Goal: Task Accomplishment & Management: Use online tool/utility

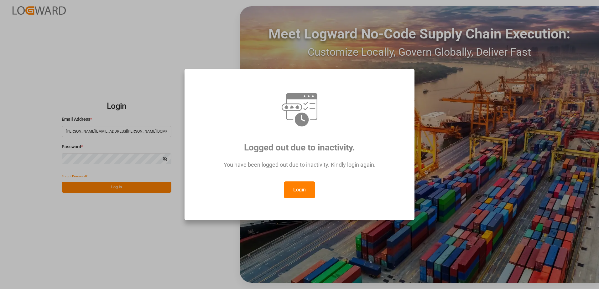
click at [299, 193] on button "Login" at bounding box center [299, 190] width 31 height 17
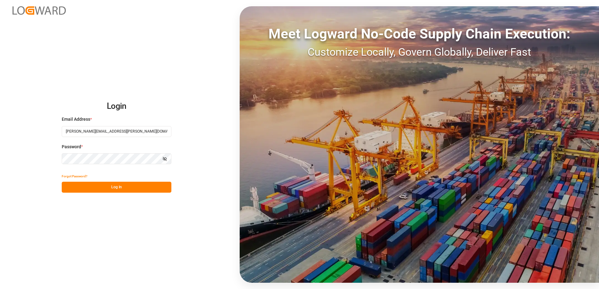
click at [152, 189] on button "Log In" at bounding box center [117, 187] width 110 height 11
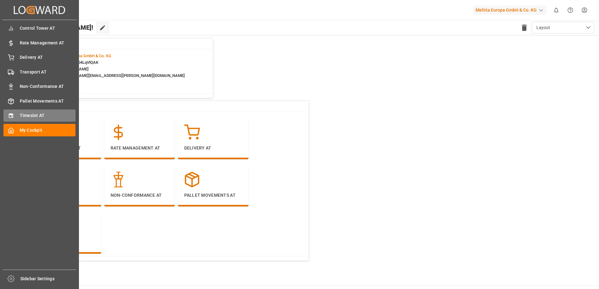
click at [22, 114] on span "Timeslot AT" at bounding box center [48, 115] width 56 height 7
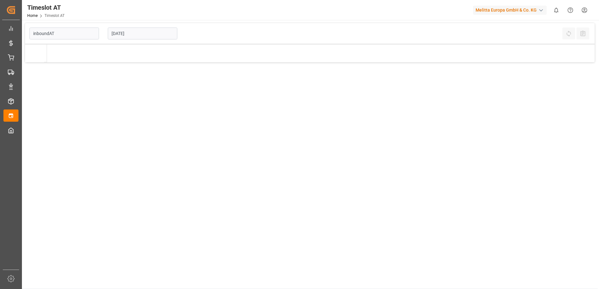
type input "Inbound AT"
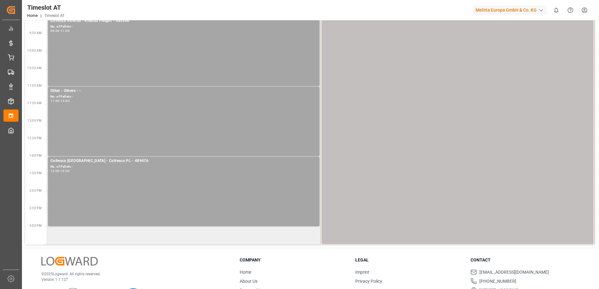
scroll to position [125, 0]
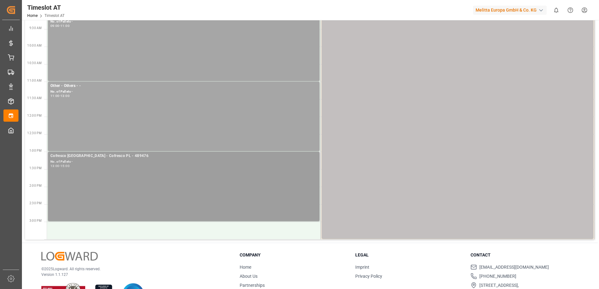
click at [136, 176] on div "Cofresco [GEOGRAPHIC_DATA] - Cofresco PL - 489476 No. of Pallets - 13:00 - 15:00" at bounding box center [183, 186] width 266 height 67
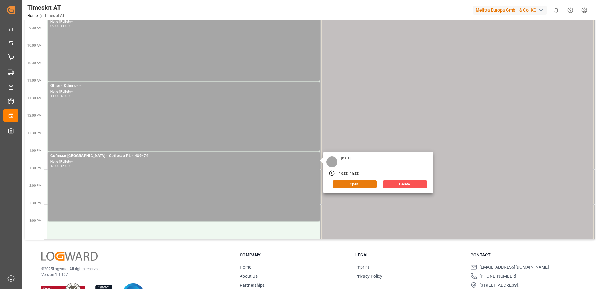
click at [372, 188] on div "Open" at bounding box center [352, 185] width 47 height 8
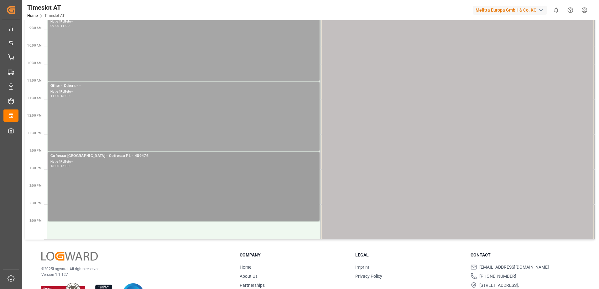
click at [246, 166] on div "13:00 - 15:00" at bounding box center [183, 166] width 266 height 3
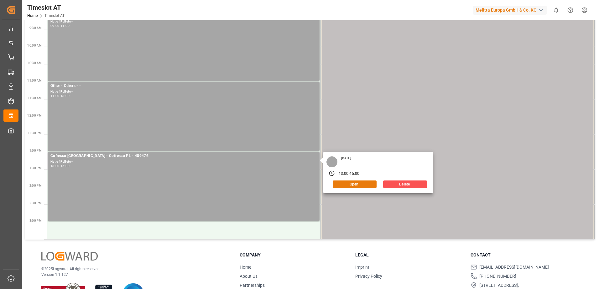
click at [343, 182] on button "Open" at bounding box center [355, 185] width 44 height 8
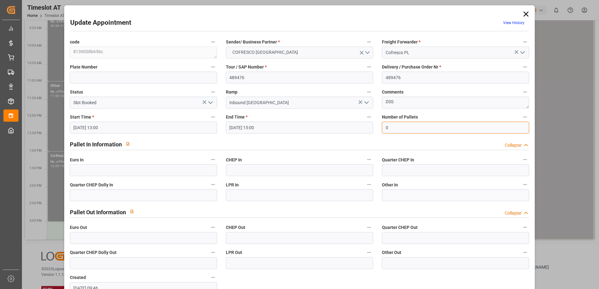
click at [399, 127] on input "0" at bounding box center [455, 128] width 147 height 12
type input "36"
click at [154, 169] on input "text" at bounding box center [143, 170] width 147 height 12
type input "36"
click at [211, 101] on icon "open menu" at bounding box center [211, 103] width 8 height 8
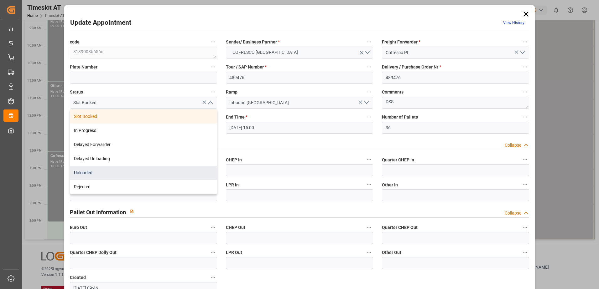
click at [122, 170] on div "Unloaded" at bounding box center [143, 173] width 147 height 14
type input "Unloaded"
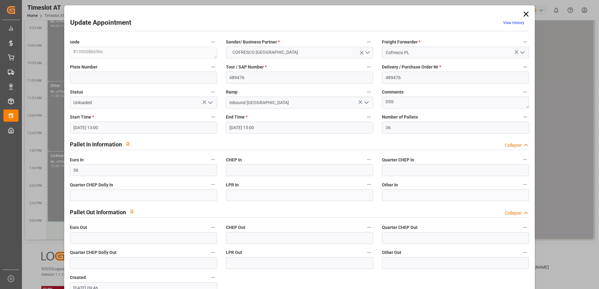
scroll to position [41, 0]
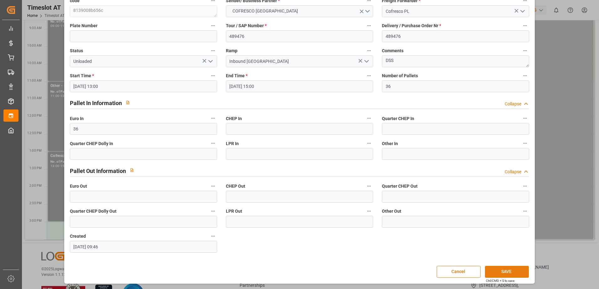
click at [514, 268] on button "SAVE" at bounding box center [507, 272] width 44 height 12
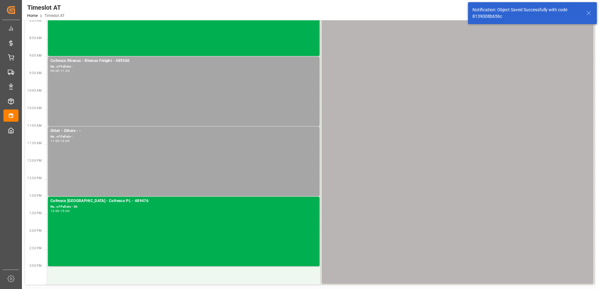
scroll to position [0, 0]
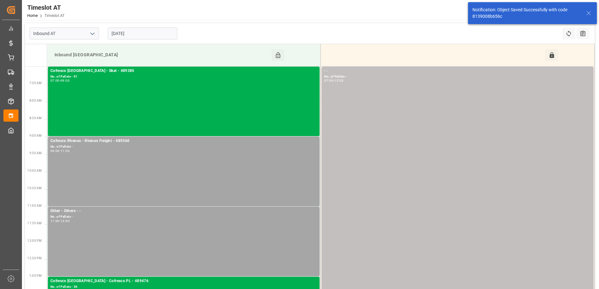
click at [161, 33] on input "[DATE]" at bounding box center [143, 34] width 70 height 12
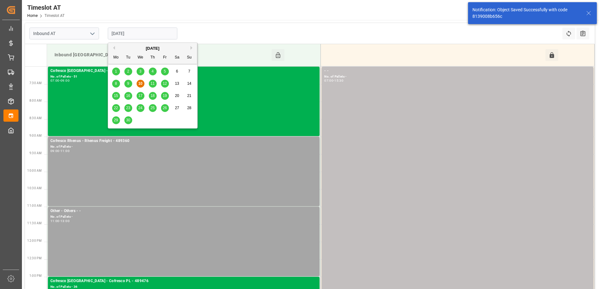
click at [152, 83] on span "11" at bounding box center [152, 83] width 4 height 4
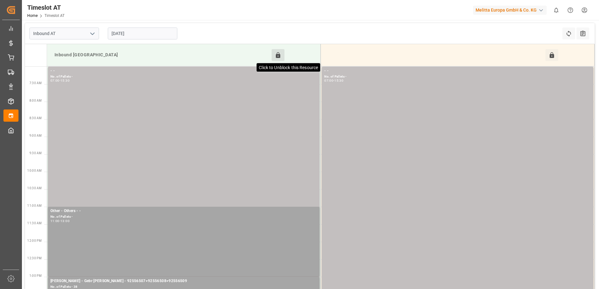
click at [275, 56] on icon at bounding box center [278, 55] width 7 height 7
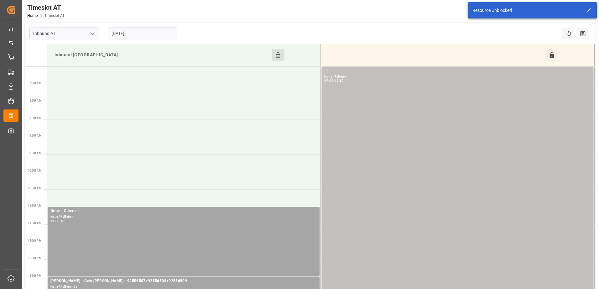
click at [132, 31] on input "[DATE]" at bounding box center [143, 34] width 70 height 12
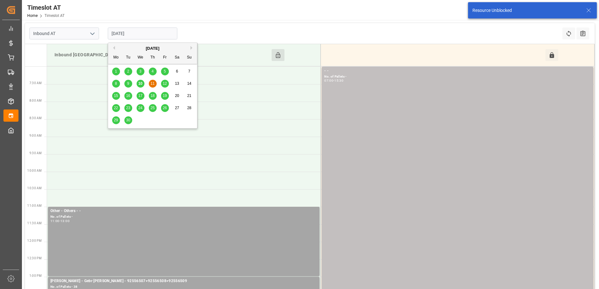
click at [141, 82] on span "10" at bounding box center [140, 83] width 4 height 4
type input "[DATE]"
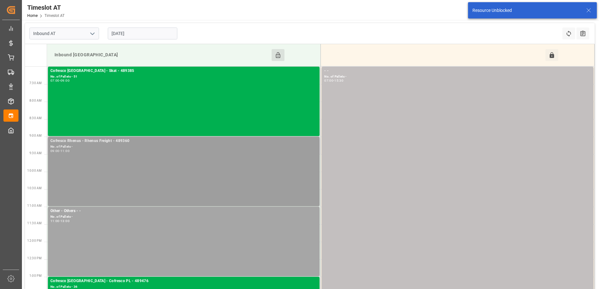
click at [131, 142] on div "Cofresco Rhenus - Rhenus Freight - 489360" at bounding box center [183, 141] width 266 height 6
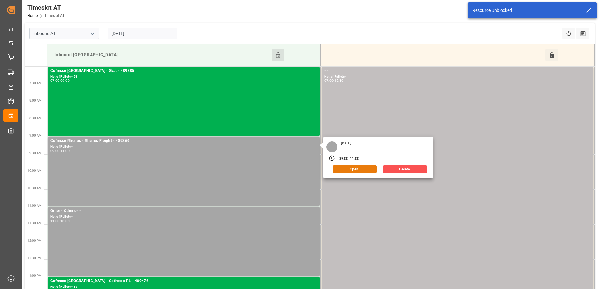
click at [362, 168] on button "Open" at bounding box center [355, 170] width 44 height 8
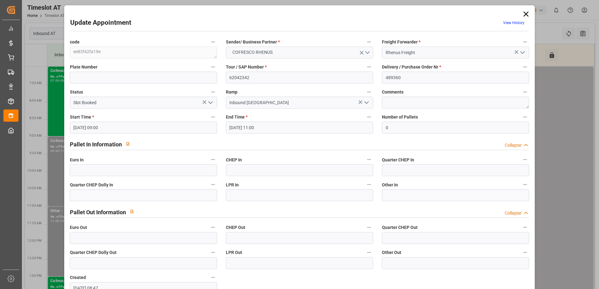
click at [210, 103] on polyline "open menu" at bounding box center [211, 103] width 4 height 2
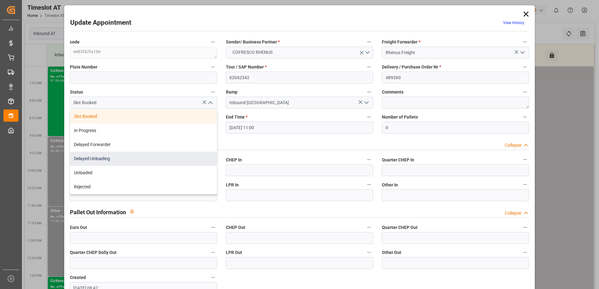
click at [107, 159] on div "Delayed Unloading" at bounding box center [143, 159] width 147 height 14
type input "Delayed Unloading"
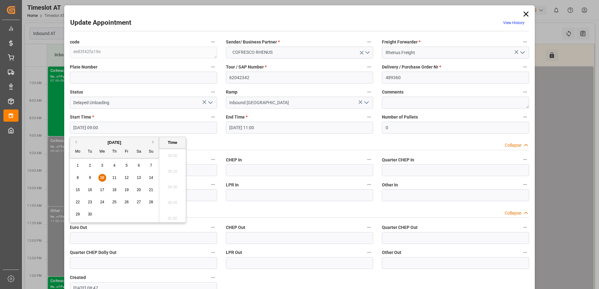
click at [129, 128] on input "[DATE] 09:00" at bounding box center [143, 128] width 147 height 12
click at [114, 176] on span "11" at bounding box center [114, 178] width 4 height 4
click at [174, 182] on li "07:00" at bounding box center [172, 186] width 27 height 16
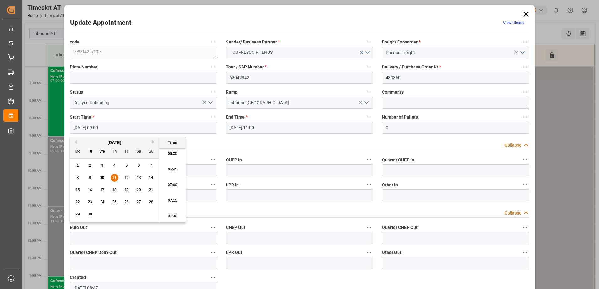
type input "[DATE] 07:00"
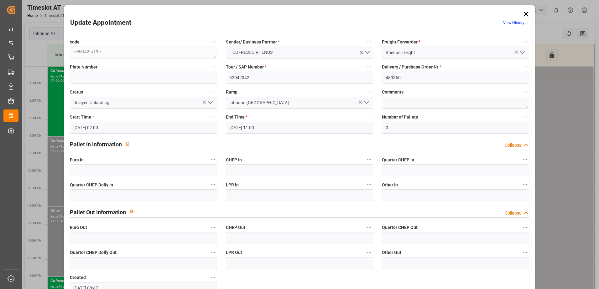
click at [245, 128] on input "[DATE] 11:00" at bounding box center [299, 128] width 147 height 12
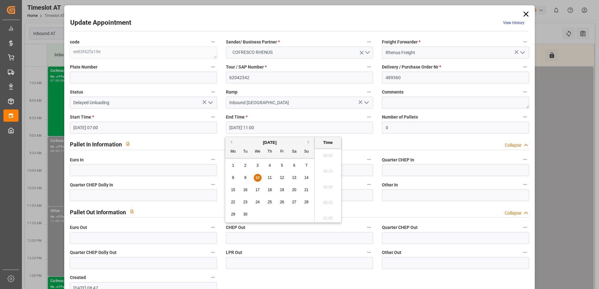
scroll to position [660, 0]
click at [270, 178] on span "11" at bounding box center [269, 178] width 4 height 4
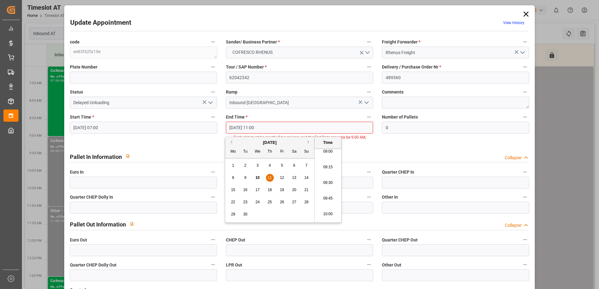
scroll to position [566, 0]
click at [326, 157] on li "09:00" at bounding box center [327, 154] width 27 height 16
type input "[DATE] 09:00"
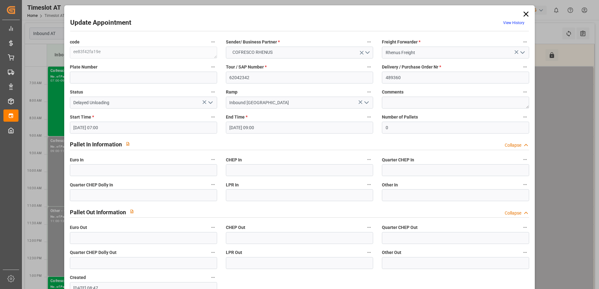
scroll to position [41, 0]
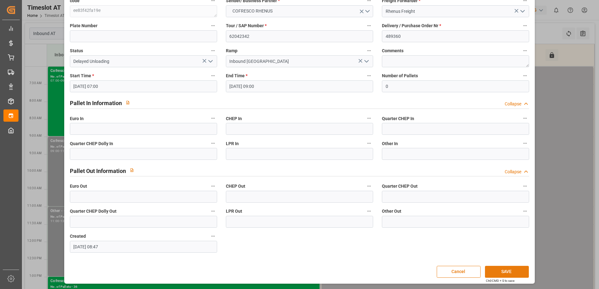
click at [509, 272] on button "SAVE" at bounding box center [507, 272] width 44 height 12
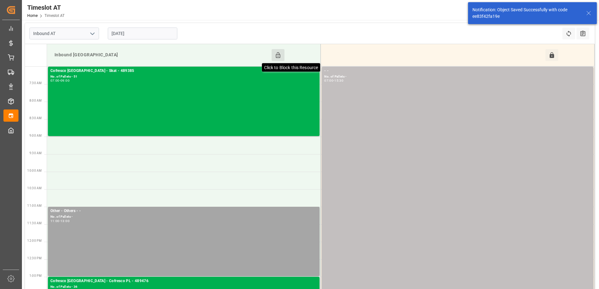
click at [277, 56] on icon at bounding box center [278, 55] width 7 height 7
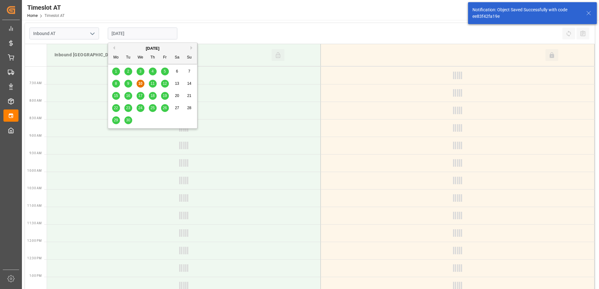
click at [150, 33] on input "[DATE]" at bounding box center [143, 34] width 70 height 12
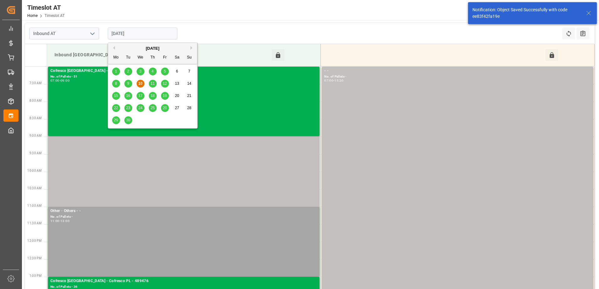
click at [152, 82] on span "11" at bounding box center [152, 83] width 4 height 4
type input "[DATE]"
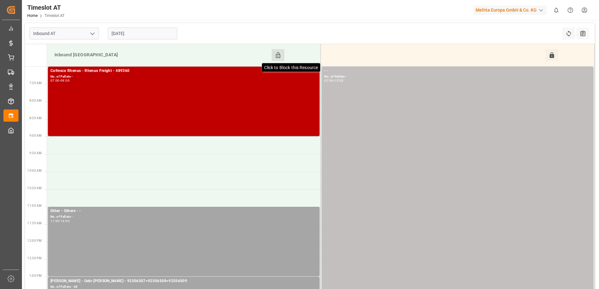
click at [276, 54] on icon at bounding box center [278, 55] width 4 height 6
